Goal: Information Seeking & Learning: Learn about a topic

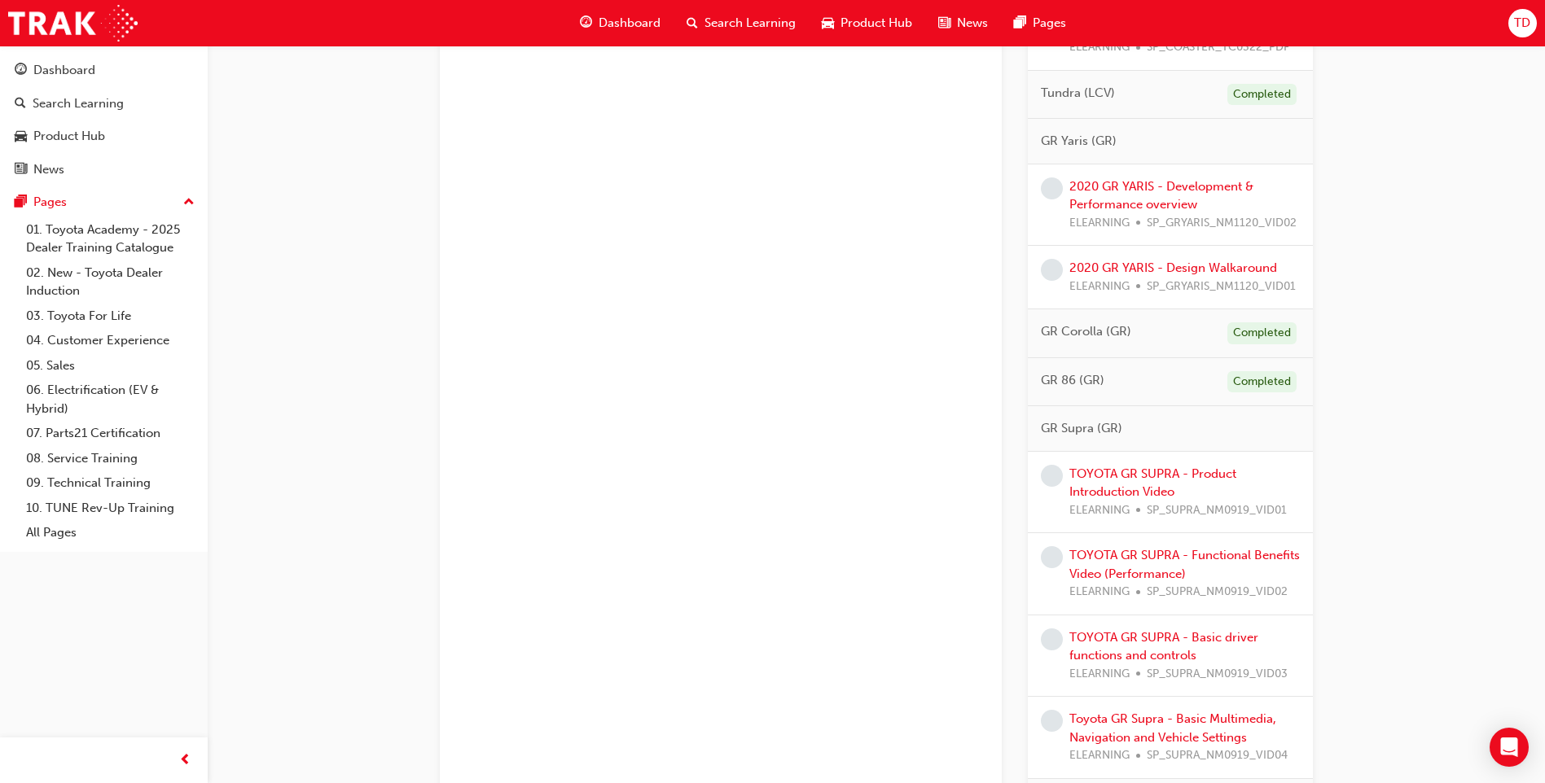
scroll to position [1708, 0]
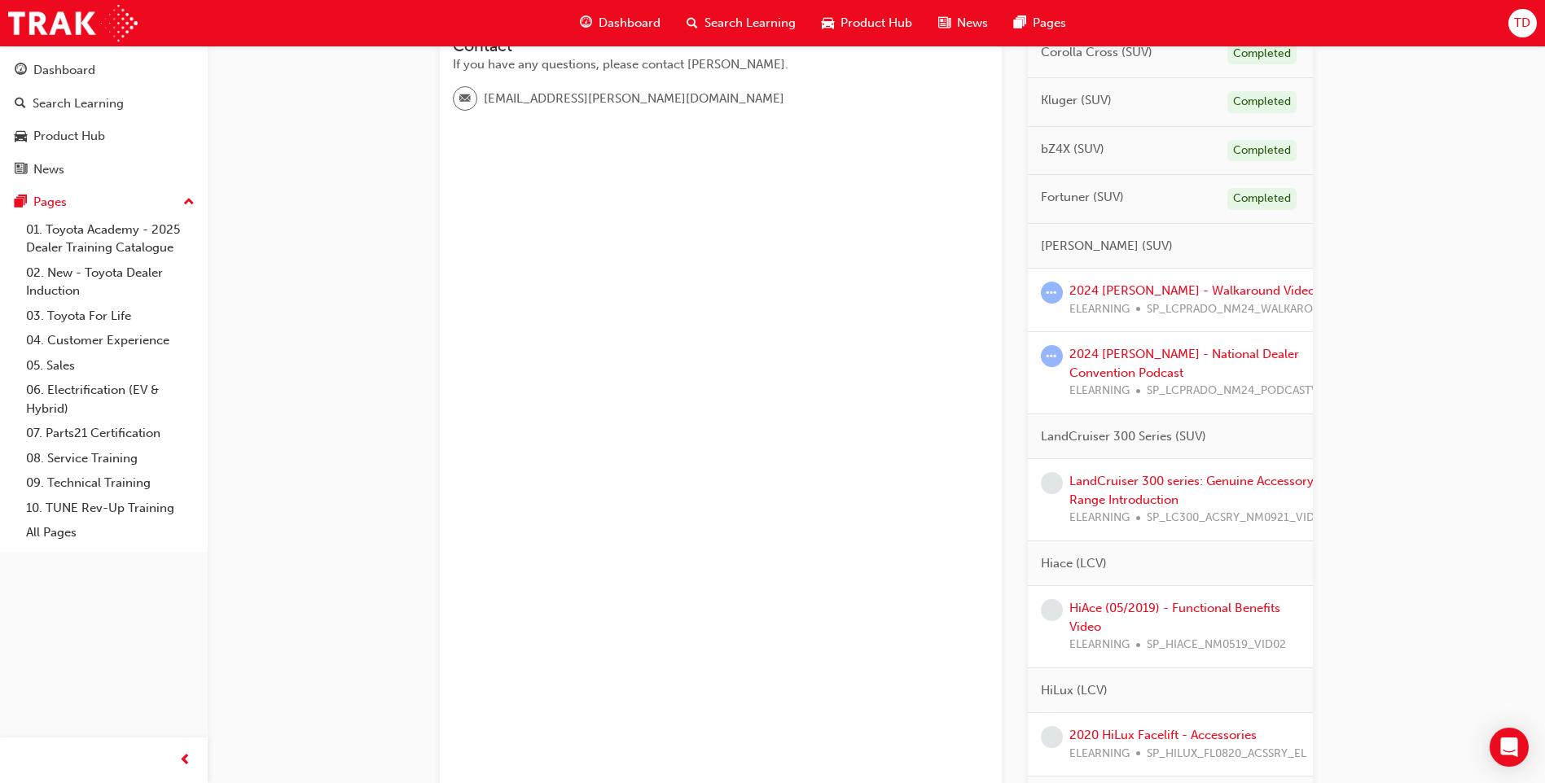
scroll to position [504, 0]
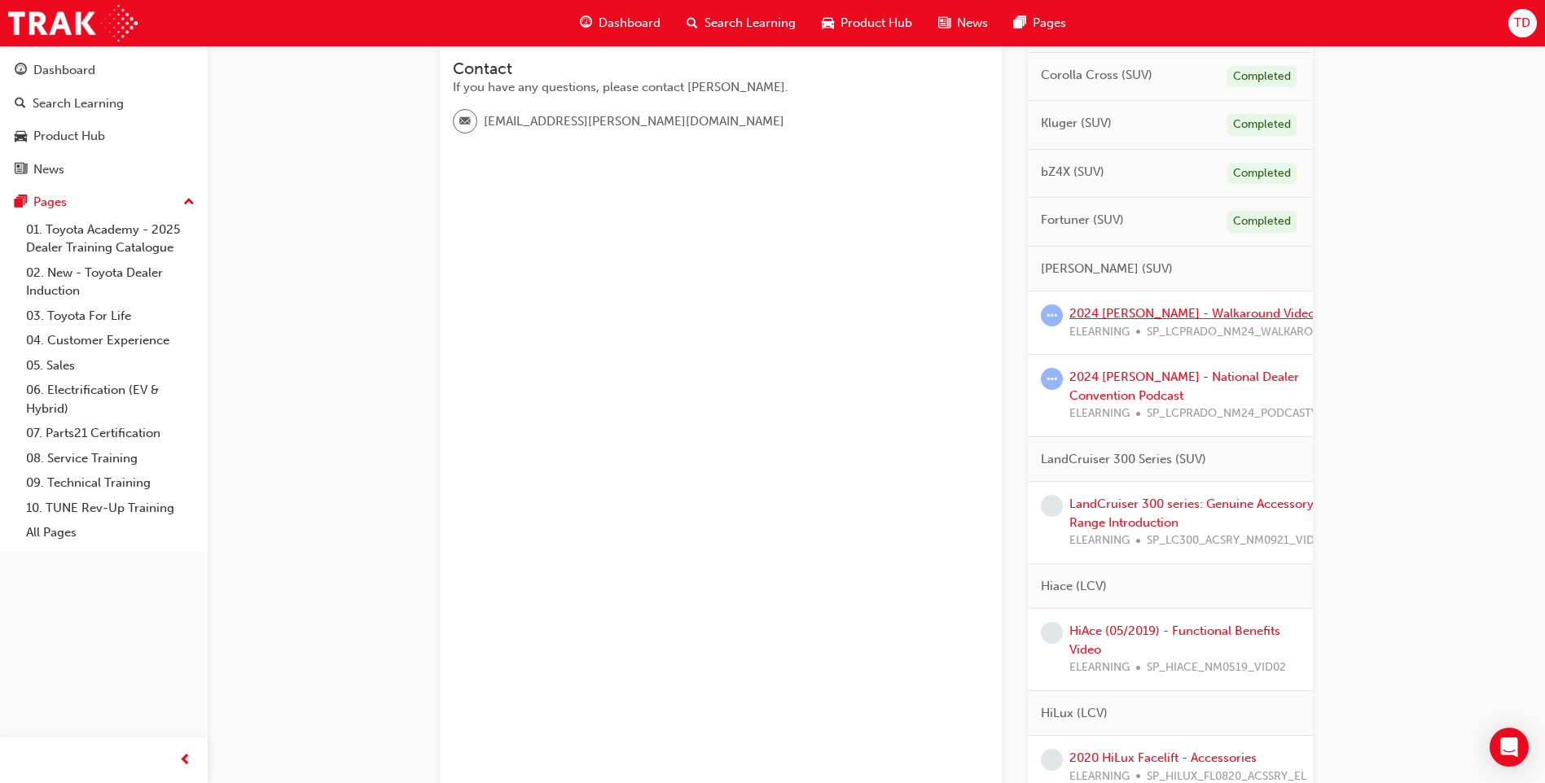
click at [1166, 312] on link "2024 [PERSON_NAME] - Walkaround Video" at bounding box center [1192, 313] width 246 height 15
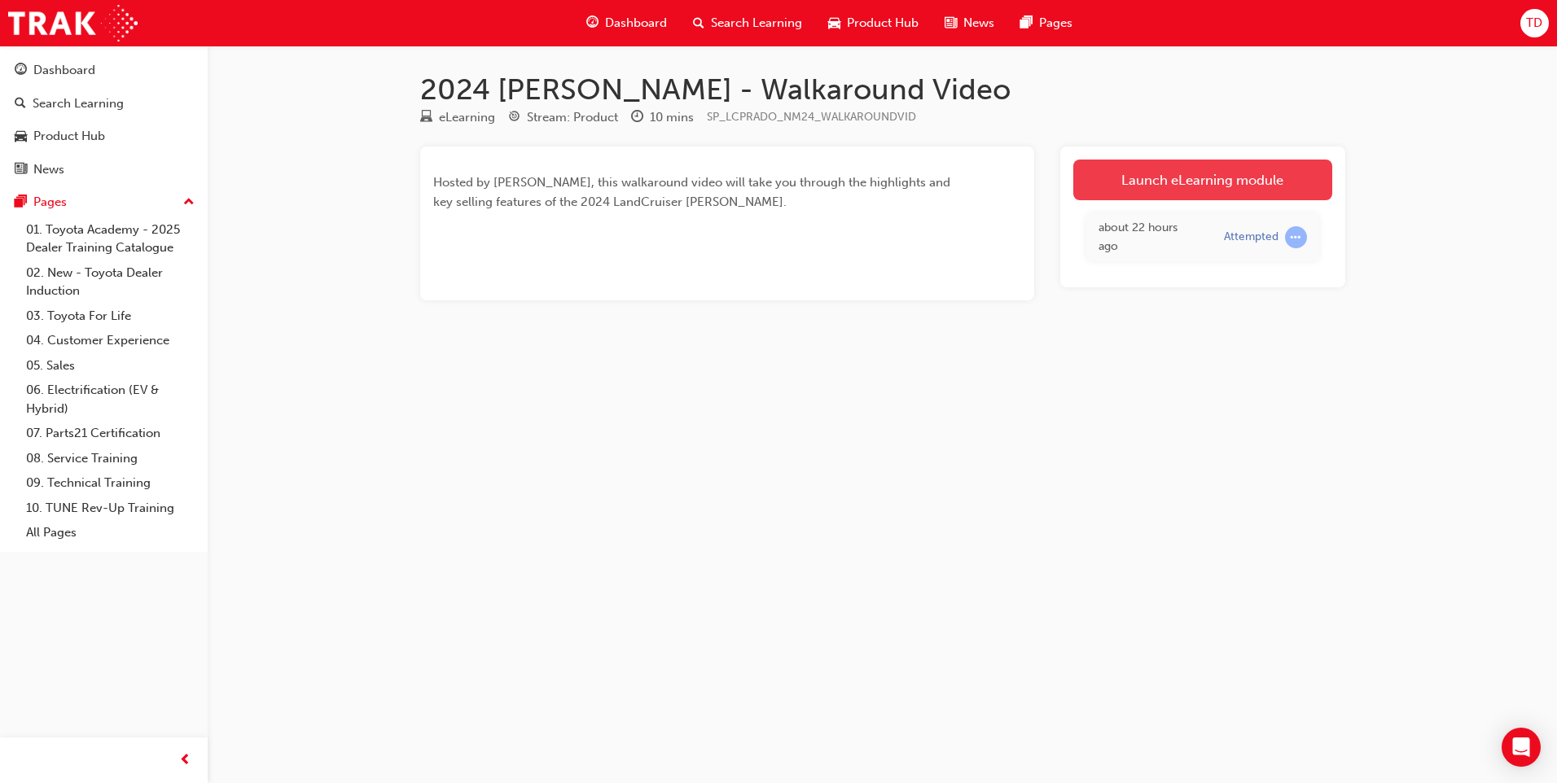
click at [1250, 180] on link "Launch eLearning module" at bounding box center [1202, 180] width 259 height 41
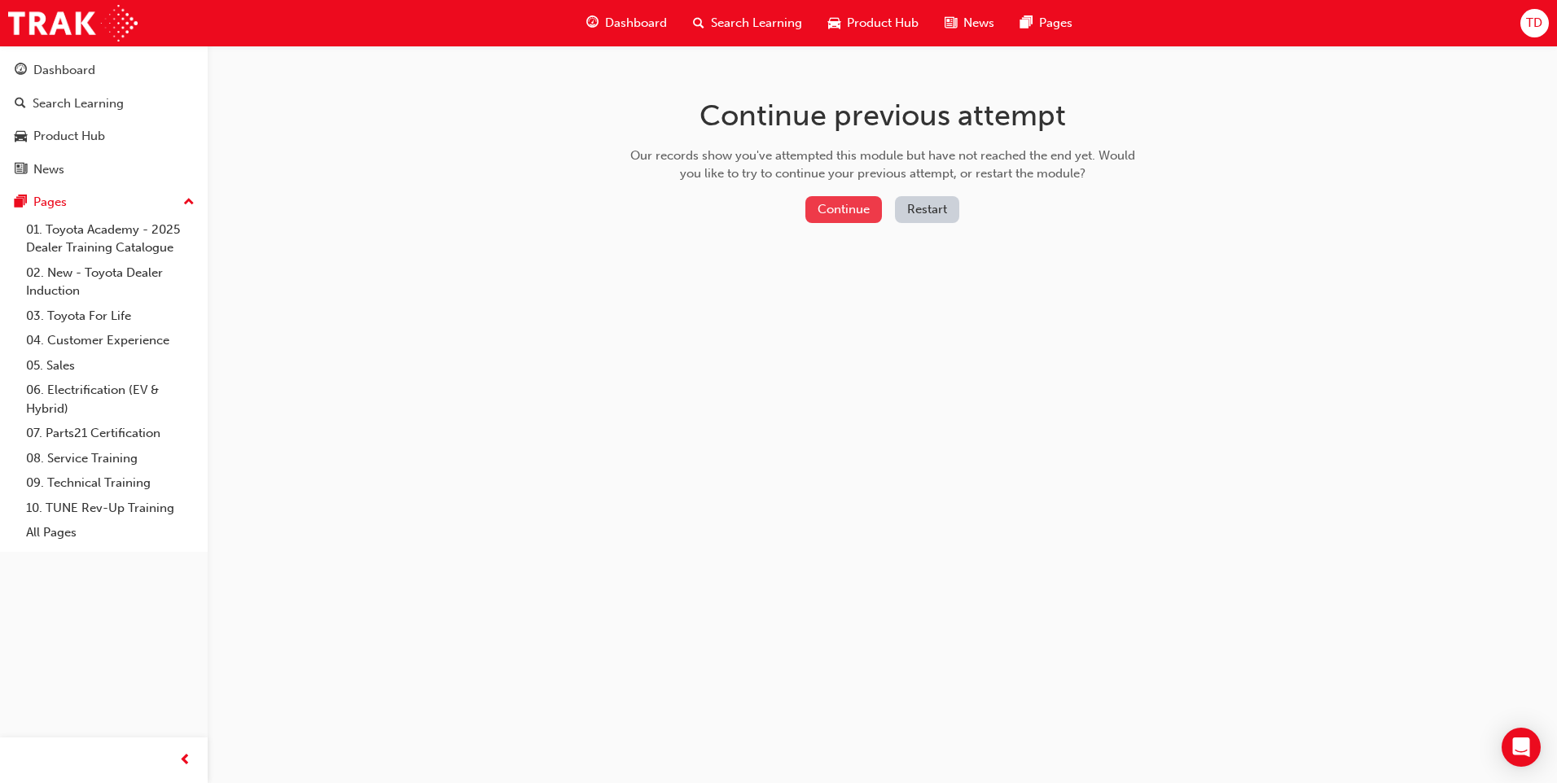
click at [831, 208] on button "Continue" at bounding box center [843, 209] width 77 height 27
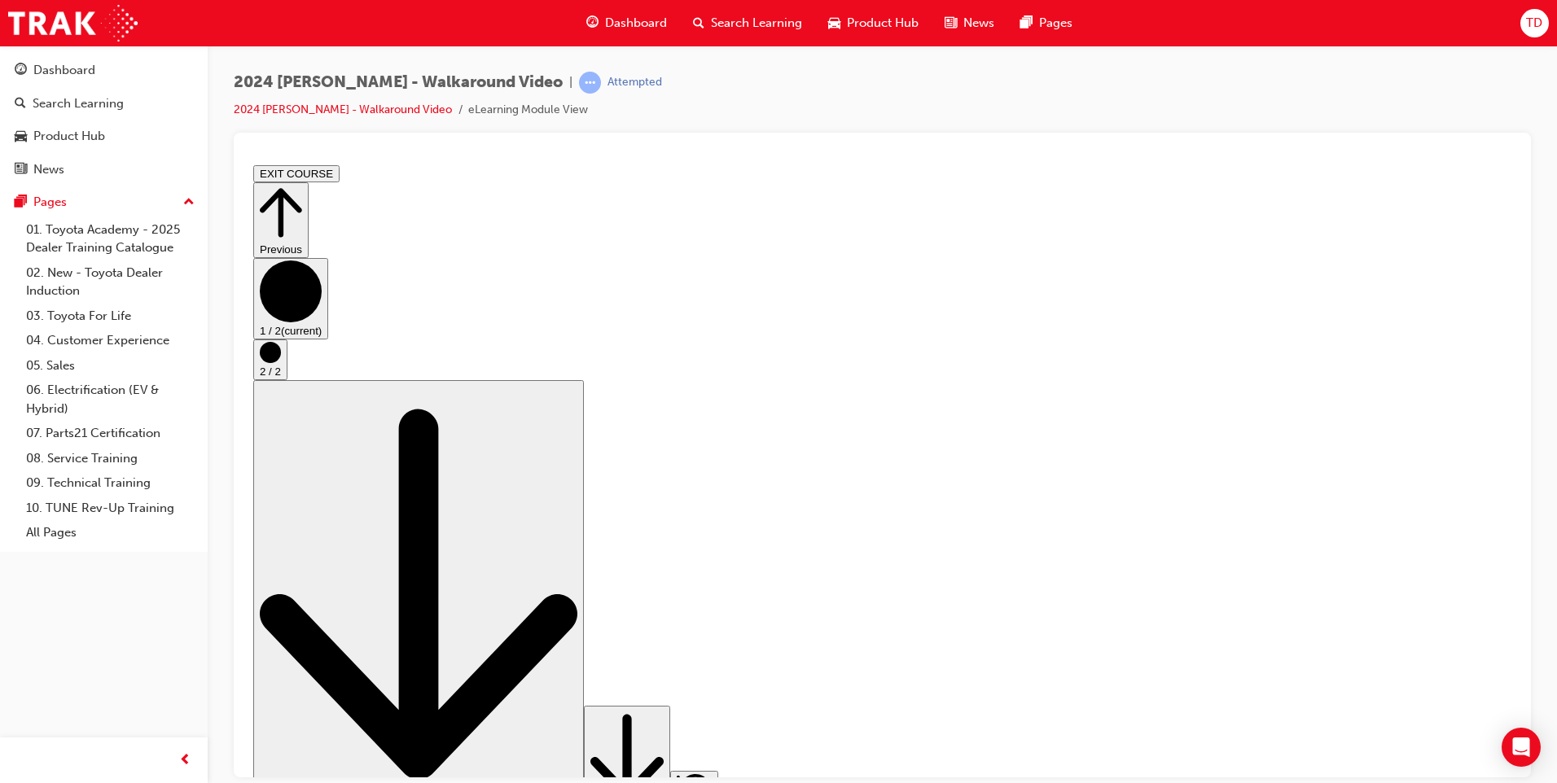
drag, startPoint x: 984, startPoint y: 679, endPoint x: 1059, endPoint y: 683, distance: 75.0
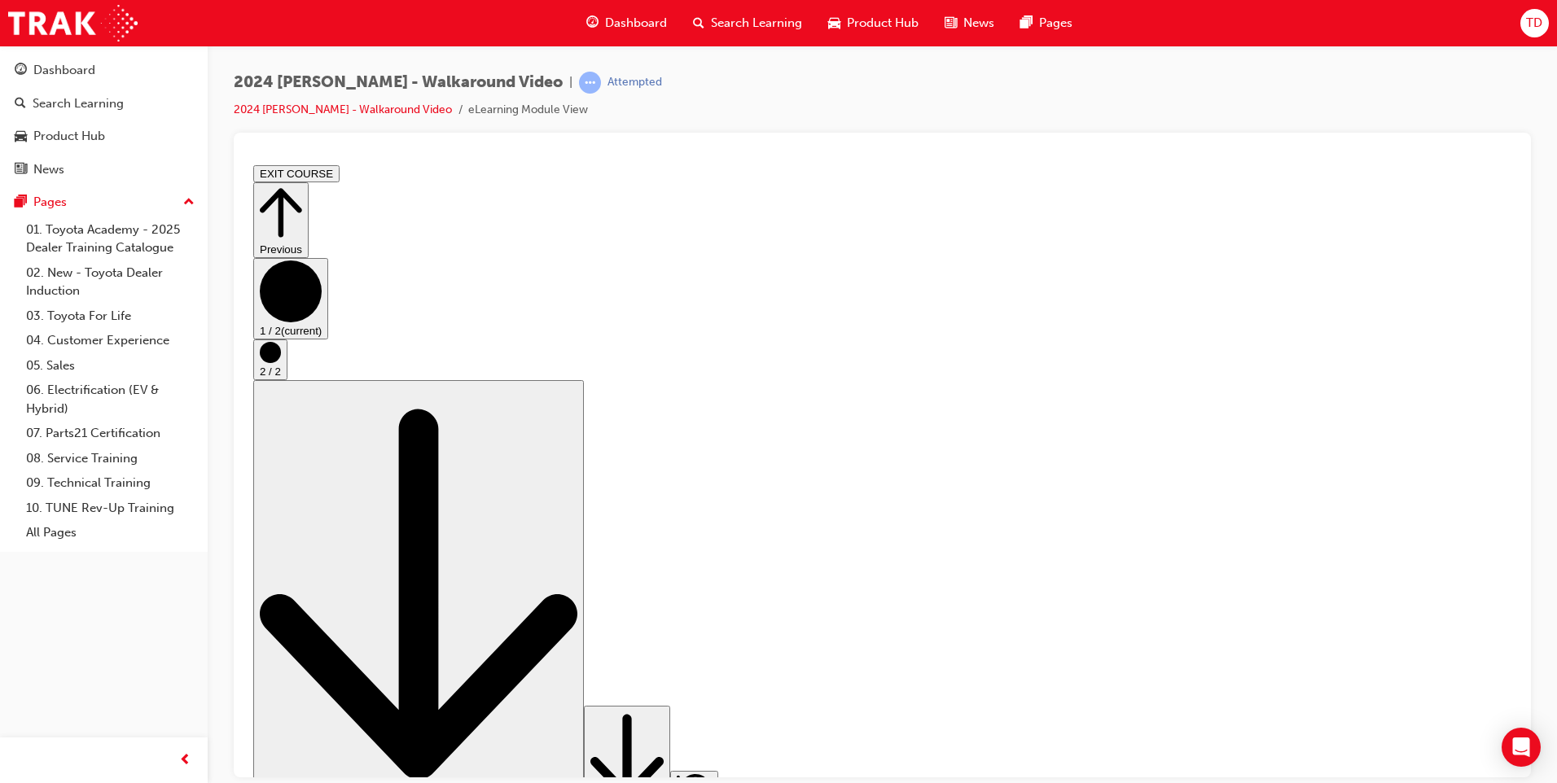
drag, startPoint x: 983, startPoint y: 680, endPoint x: 1020, endPoint y: 686, distance: 37.2
